Goal: Use online tool/utility: Utilize a website feature to perform a specific function

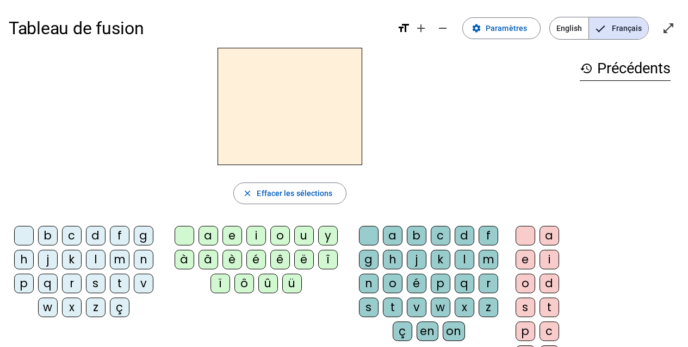
click at [147, 234] on div "g" at bounding box center [144, 236] width 20 height 20
click at [252, 237] on div "i" at bounding box center [256, 236] width 20 height 20
click at [363, 260] on div "g" at bounding box center [369, 260] width 20 height 20
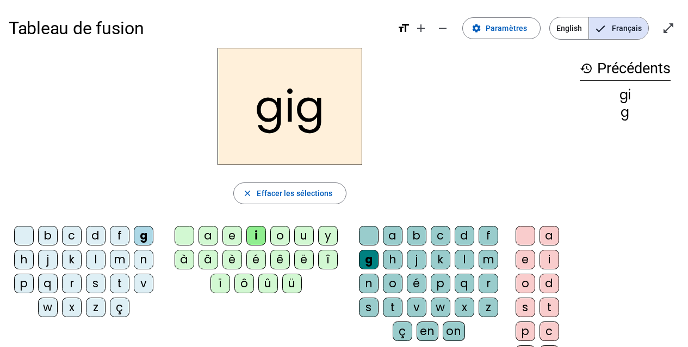
click at [545, 262] on div "i" at bounding box center [549, 260] width 20 height 20
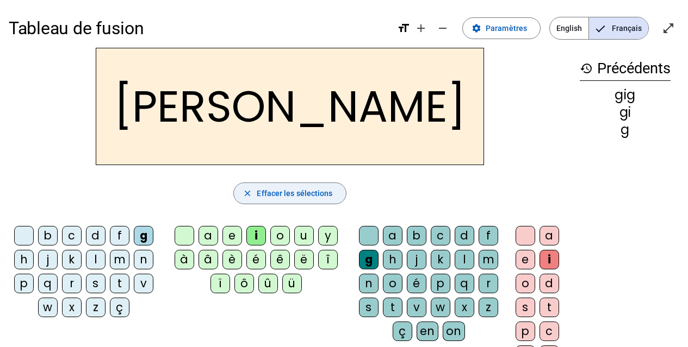
click at [292, 200] on span "button" at bounding box center [289, 193] width 111 height 26
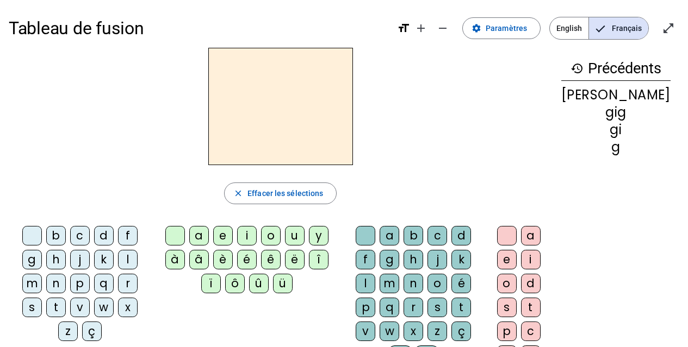
click at [70, 286] on div "p" at bounding box center [80, 284] width 20 height 20
click at [257, 237] on div "i" at bounding box center [247, 236] width 20 height 20
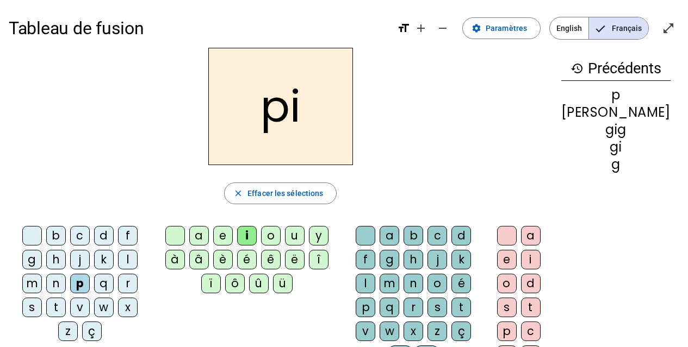
click at [379, 255] on div "g" at bounding box center [389, 260] width 20 height 20
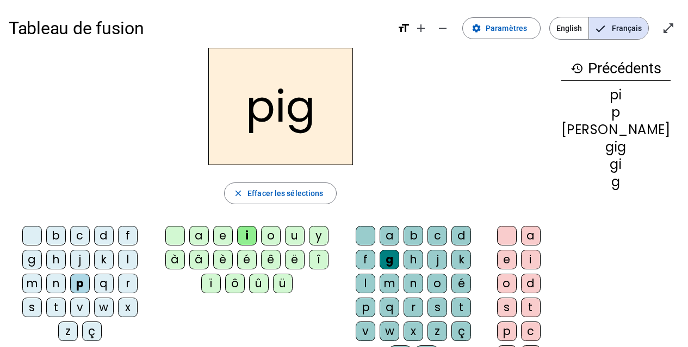
click at [516, 258] on div "e" at bounding box center [507, 260] width 20 height 20
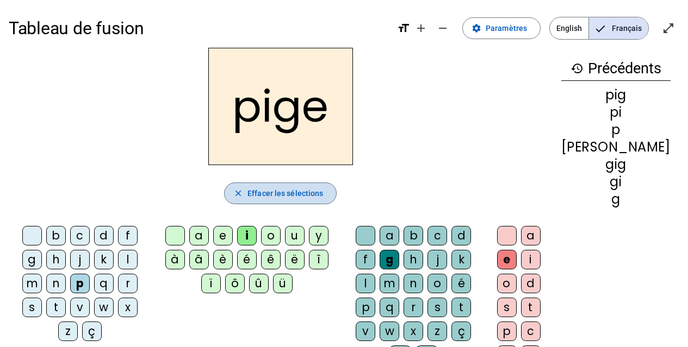
click at [323, 196] on span "Effacer les sélections" at bounding box center [285, 193] width 76 height 13
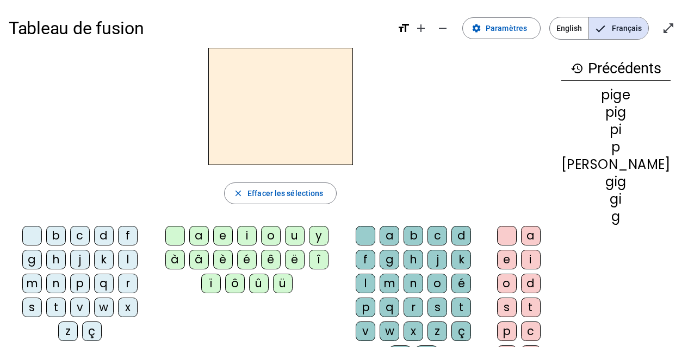
click at [42, 250] on div "g" at bounding box center [32, 260] width 20 height 20
click at [254, 239] on div "i" at bounding box center [247, 236] width 20 height 20
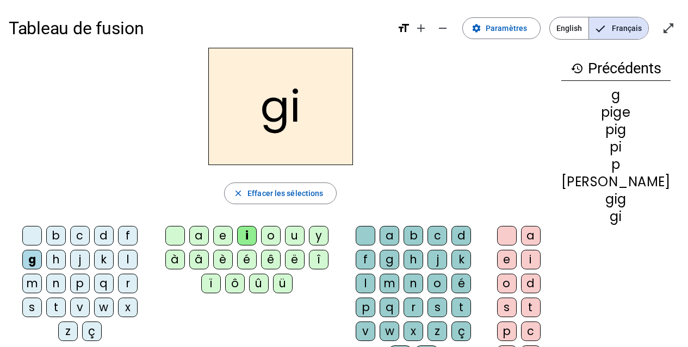
click at [419, 234] on div "b" at bounding box center [413, 236] width 20 height 20
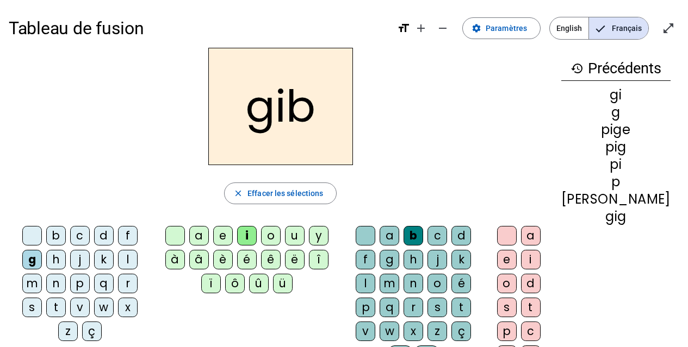
click at [540, 235] on div "a" at bounding box center [531, 236] width 20 height 20
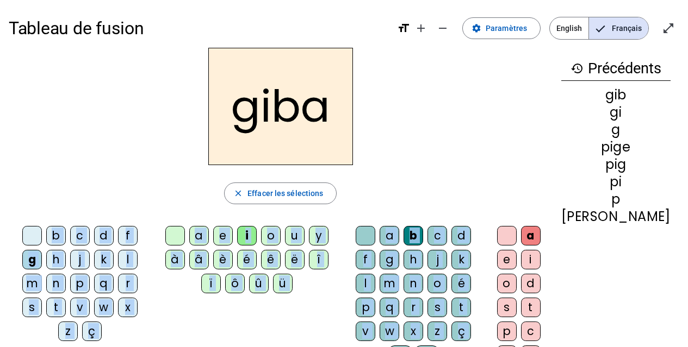
drag, startPoint x: 542, startPoint y: 233, endPoint x: 354, endPoint y: 198, distance: 191.2
click at [354, 198] on div "giba close Effacer les sélections b c d f g h j k l m n p q r s t v w x z ç a e…" at bounding box center [281, 223] width 544 height 350
click at [317, 189] on span "Effacer les sélections" at bounding box center [285, 193] width 76 height 13
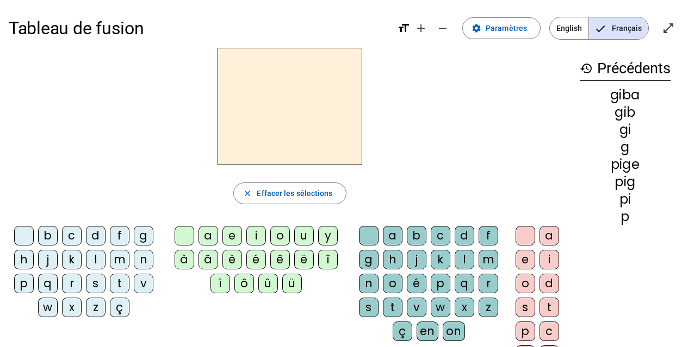
click at [420, 186] on div "close Effacer les sélections" at bounding box center [290, 194] width 562 height 22
click at [115, 279] on div "t" at bounding box center [120, 284] width 20 height 20
click at [259, 232] on div "i" at bounding box center [256, 236] width 20 height 20
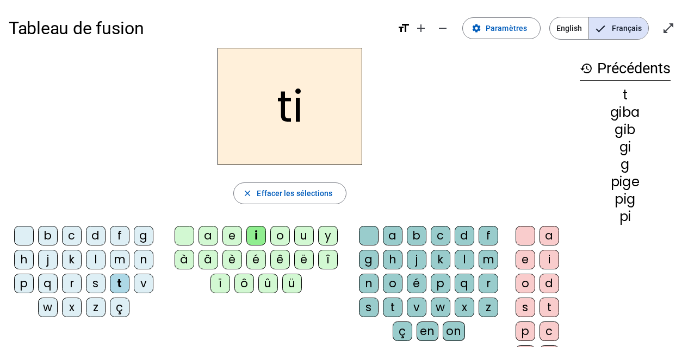
click at [368, 258] on div "g" at bounding box center [369, 260] width 20 height 20
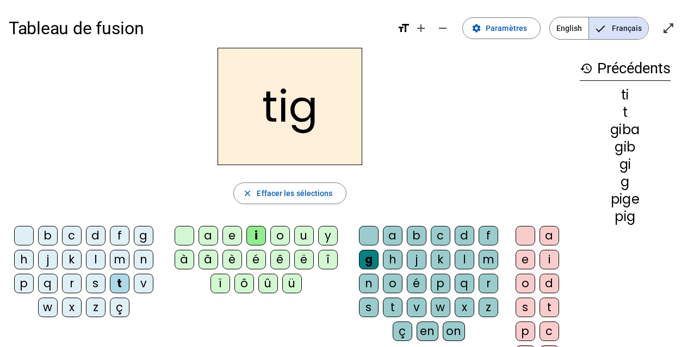
click at [523, 263] on div "e" at bounding box center [525, 260] width 20 height 20
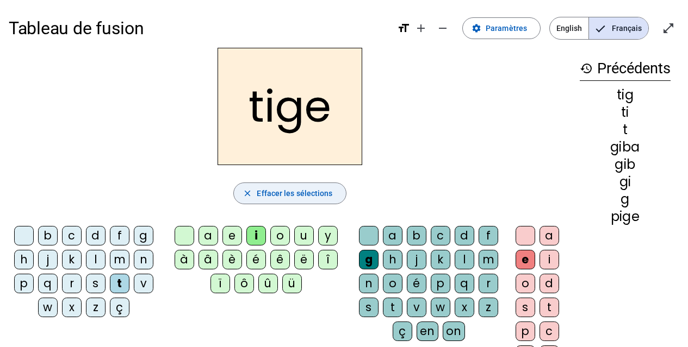
click at [277, 198] on span "Effacer les sélections" at bounding box center [295, 193] width 76 height 13
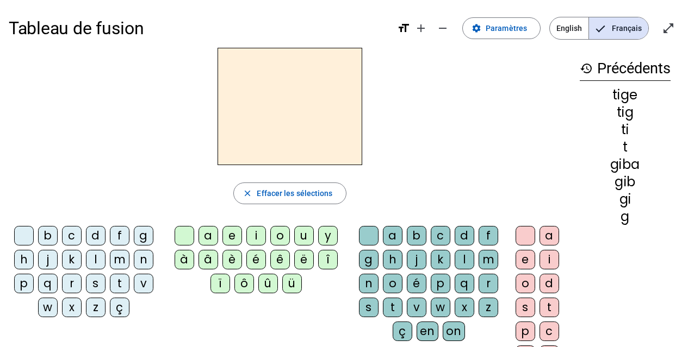
click at [73, 234] on div "c" at bounding box center [72, 236] width 20 height 20
click at [207, 233] on div "a" at bounding box center [208, 236] width 20 height 20
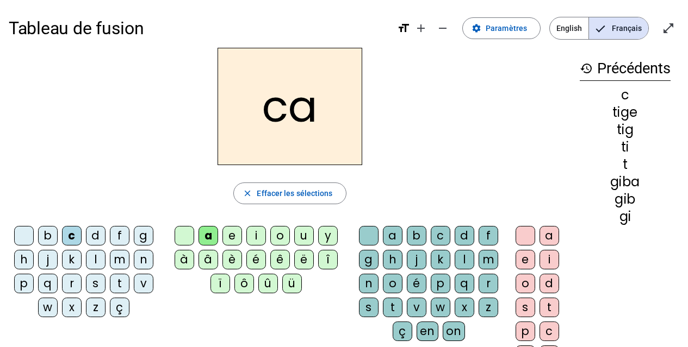
click at [371, 259] on div "g" at bounding box center [369, 260] width 20 height 20
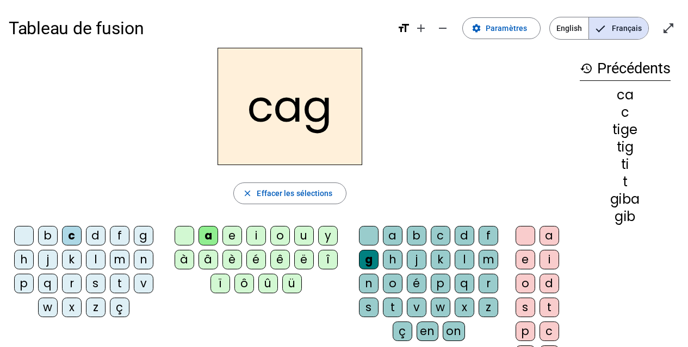
click at [528, 257] on div "e" at bounding box center [525, 260] width 20 height 20
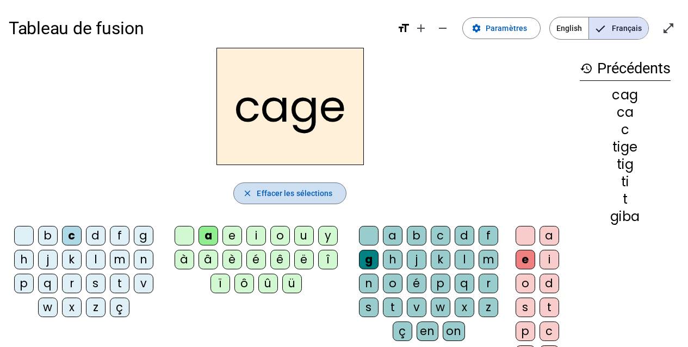
click at [316, 190] on span "Effacer les sélections" at bounding box center [295, 193] width 76 height 13
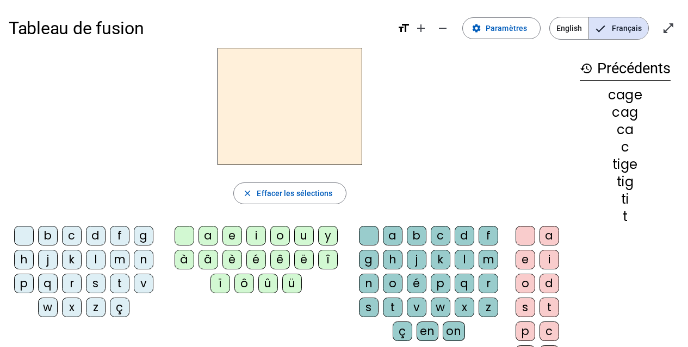
click at [143, 235] on div "g" at bounding box center [144, 236] width 20 height 20
click at [234, 233] on div "e" at bounding box center [232, 236] width 20 height 20
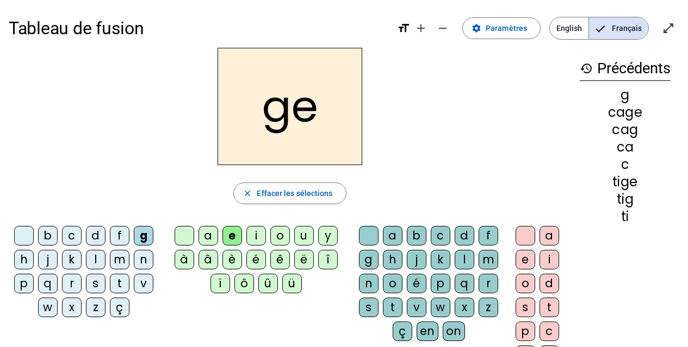
click at [464, 259] on div "l" at bounding box center [464, 260] width 20 height 20
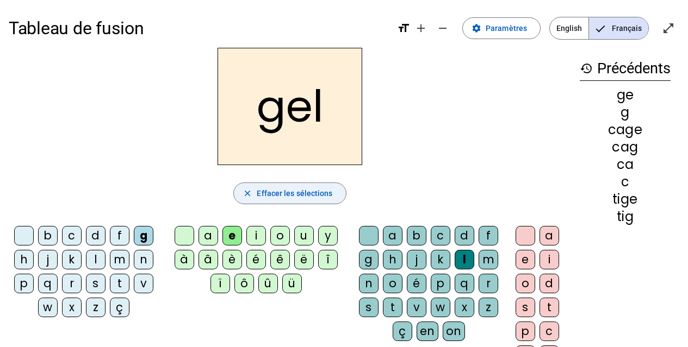
click at [329, 198] on span "Effacer les sélections" at bounding box center [295, 193] width 76 height 13
